Goal: Find specific page/section: Find specific page/section

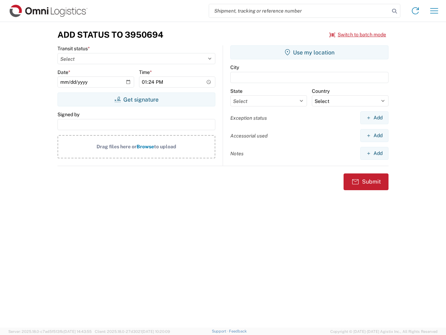
click at [299, 11] on input "search" at bounding box center [299, 10] width 181 height 13
click at [395, 11] on icon at bounding box center [395, 11] width 10 height 10
click at [416, 11] on icon at bounding box center [415, 10] width 11 height 11
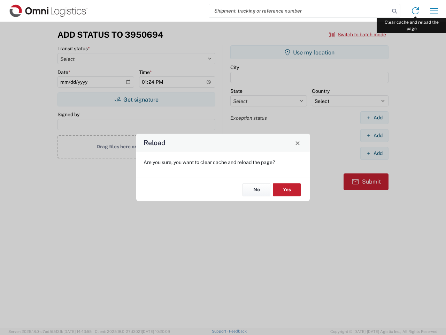
click at [434, 11] on div "Reload Are you sure, you want to clear cache and reload the page? No Yes" at bounding box center [223, 167] width 446 height 335
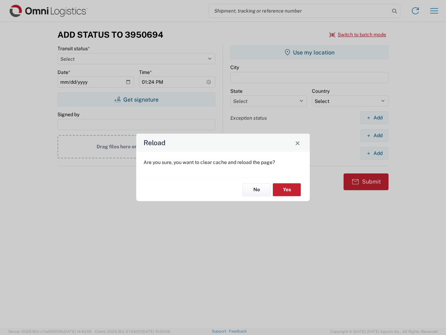
click at [358, 35] on div "Reload Are you sure, you want to clear cache and reload the page? No Yes" at bounding box center [223, 167] width 446 height 335
click at [136, 99] on div "Reload Are you sure, you want to clear cache and reload the page? No Yes" at bounding box center [223, 167] width 446 height 335
click at [310, 52] on div "Reload Are you sure, you want to clear cache and reload the page? No Yes" at bounding box center [223, 167] width 446 height 335
click at [374, 117] on div "Reload Are you sure, you want to clear cache and reload the page? No Yes" at bounding box center [223, 167] width 446 height 335
click at [374, 135] on div "Reload Are you sure, you want to clear cache and reload the page? No Yes" at bounding box center [223, 167] width 446 height 335
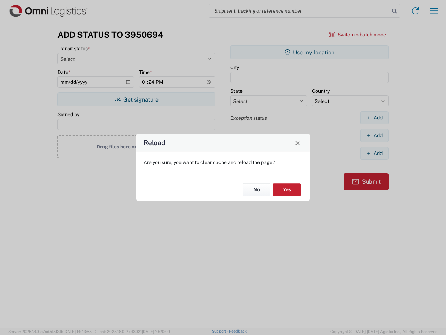
click at [374, 153] on div "Reload Are you sure, you want to clear cache and reload the page? No Yes" at bounding box center [223, 167] width 446 height 335
